Goal: Task Accomplishment & Management: Check status

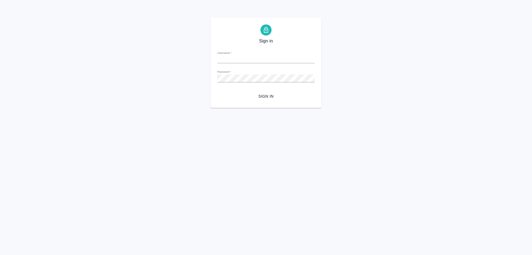
type input "[EMAIL_ADDRESS][DOMAIN_NAME]"
click at [264, 96] on span "Sign in" at bounding box center [266, 96] width 89 height 7
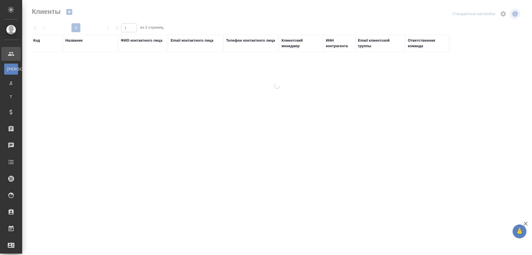
select select "RU"
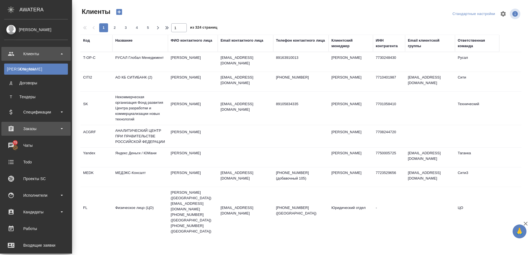
click at [29, 127] on div "Заказы" at bounding box center [36, 128] width 64 height 8
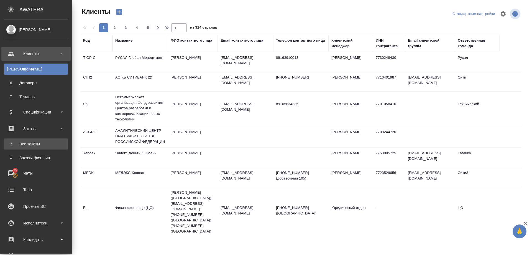
click at [28, 142] on div "Все заказы" at bounding box center [36, 144] width 58 height 6
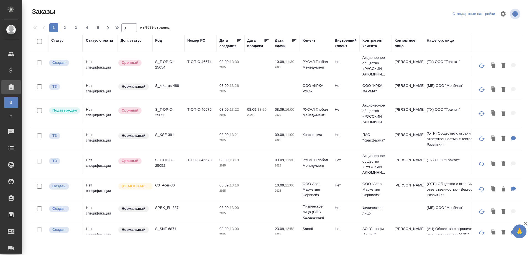
click at [159, 45] on div "Код" at bounding box center [168, 43] width 27 height 11
click at [158, 39] on div "Код" at bounding box center [158, 41] width 7 height 6
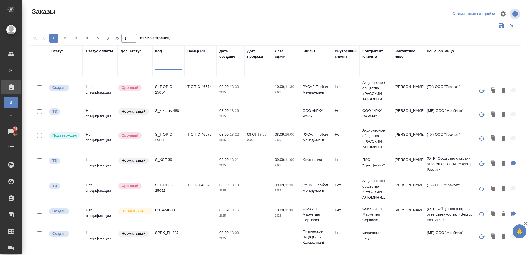
paste input "KZH_SanofiUA-2047"
type input "KZH_SanofiUA-2047"
click at [179, 130] on td "S_T-OP-C-25053" at bounding box center [168, 138] width 32 height 19
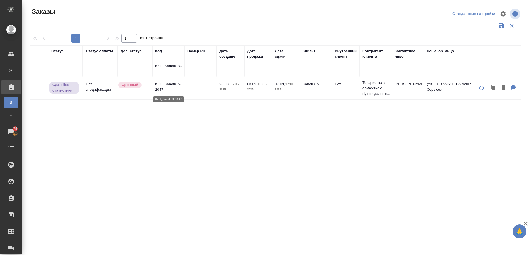
click at [166, 84] on p "KZH_SanofiUA-2047" at bounding box center [168, 86] width 27 height 11
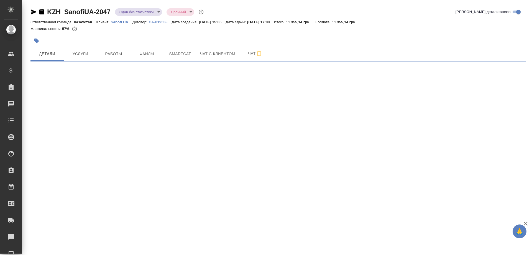
select select "RU"
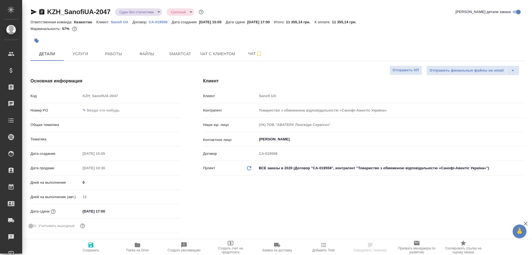
type textarea "x"
click at [137, 246] on icon "button" at bounding box center [138, 244] width 6 height 4
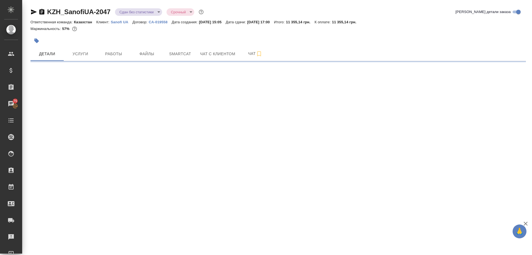
select select "RU"
